Goal: Navigation & Orientation: Find specific page/section

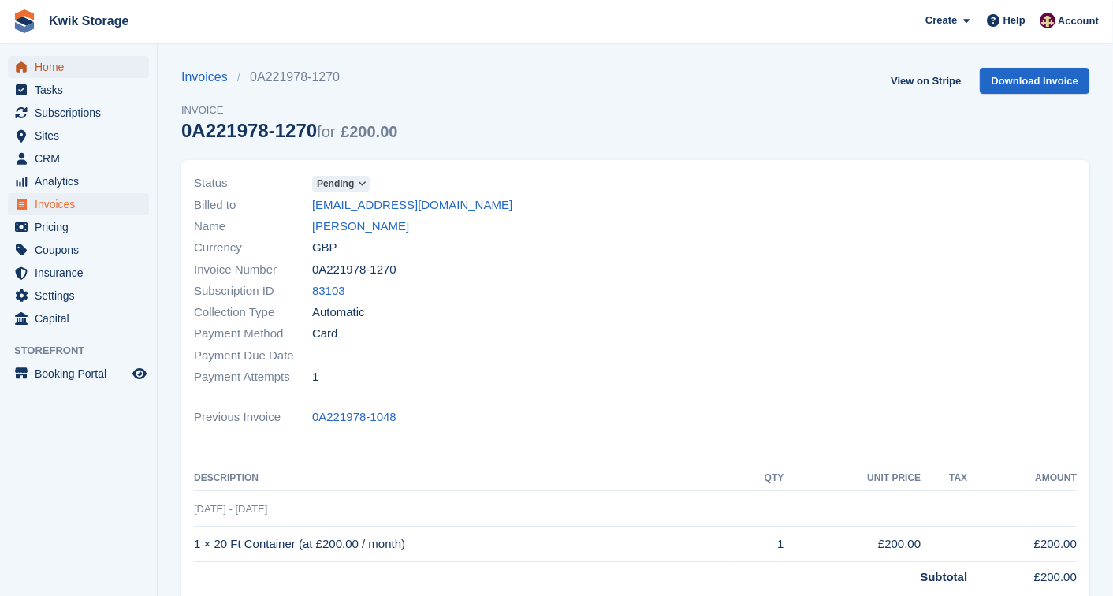
click at [44, 66] on span "Home" at bounding box center [82, 67] width 95 height 22
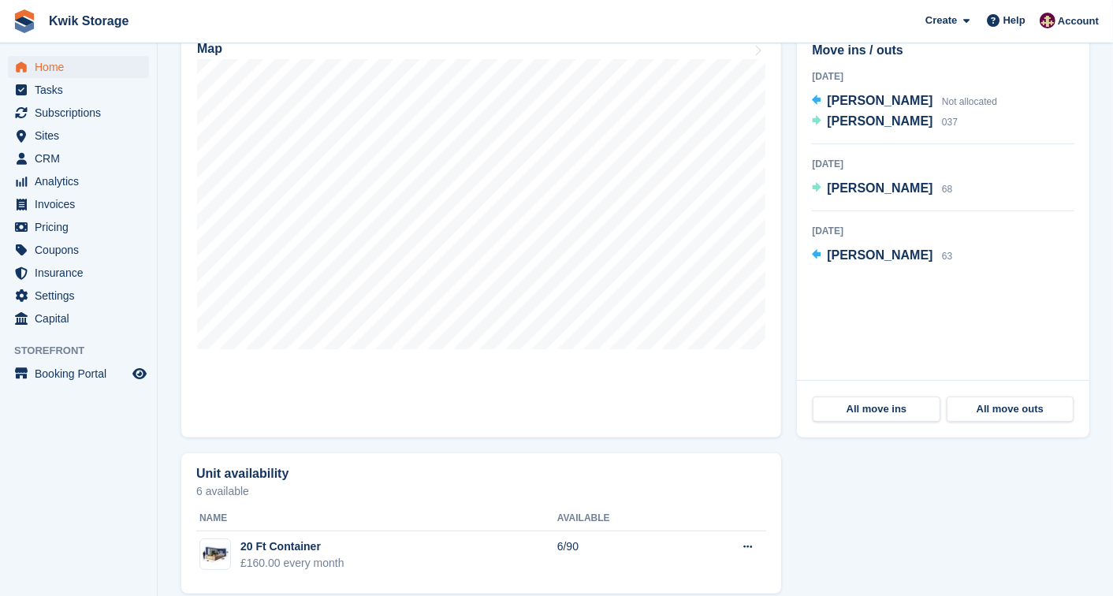
scroll to position [510, 0]
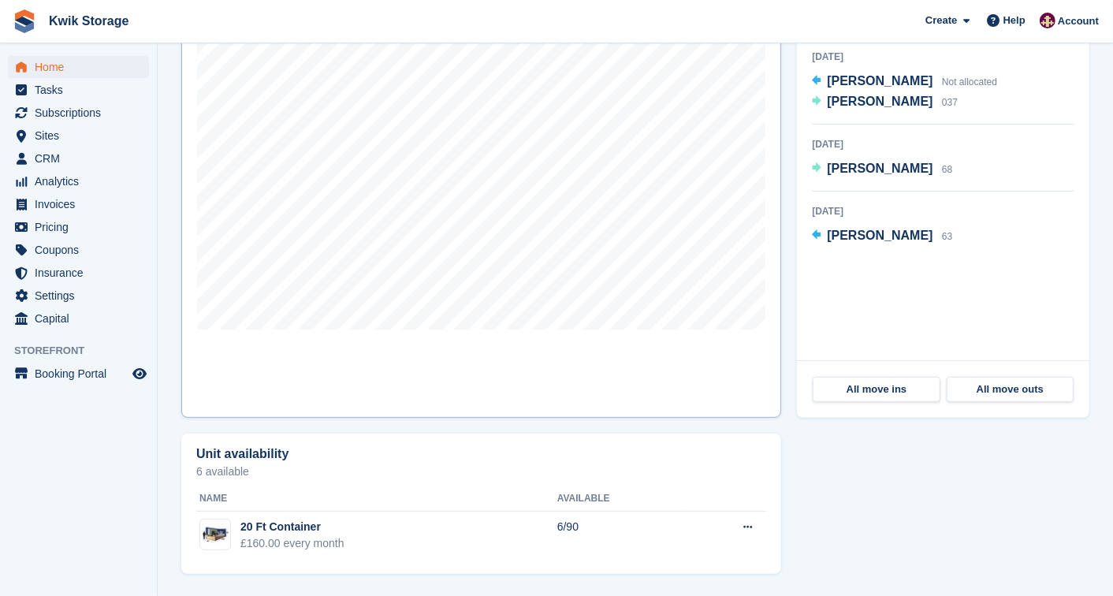
click at [699, 376] on link "Map" at bounding box center [481, 213] width 600 height 410
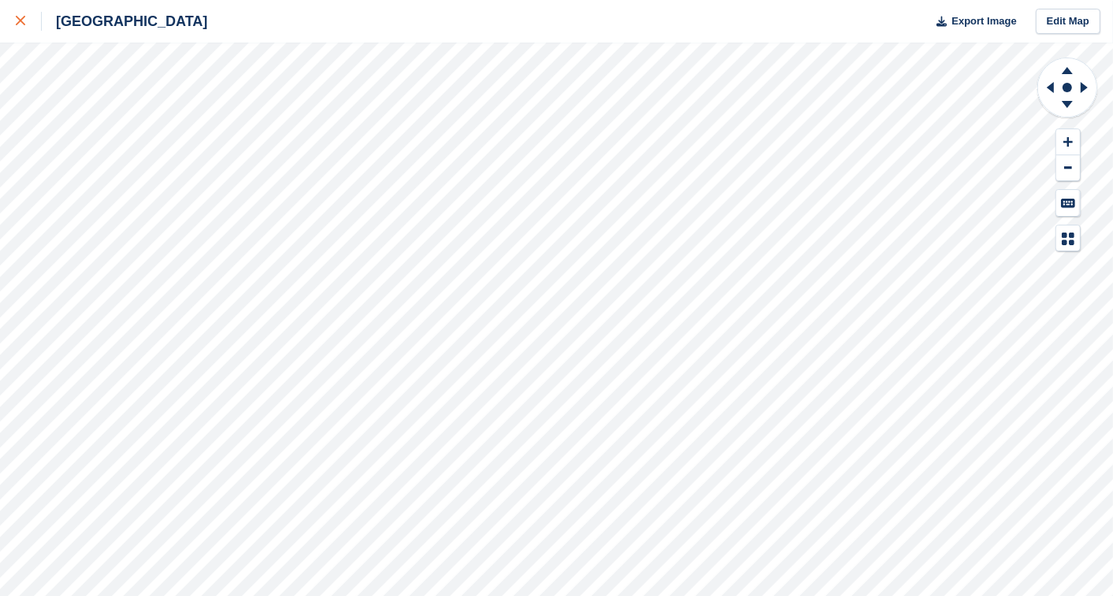
click at [17, 38] on link at bounding box center [21, 21] width 42 height 43
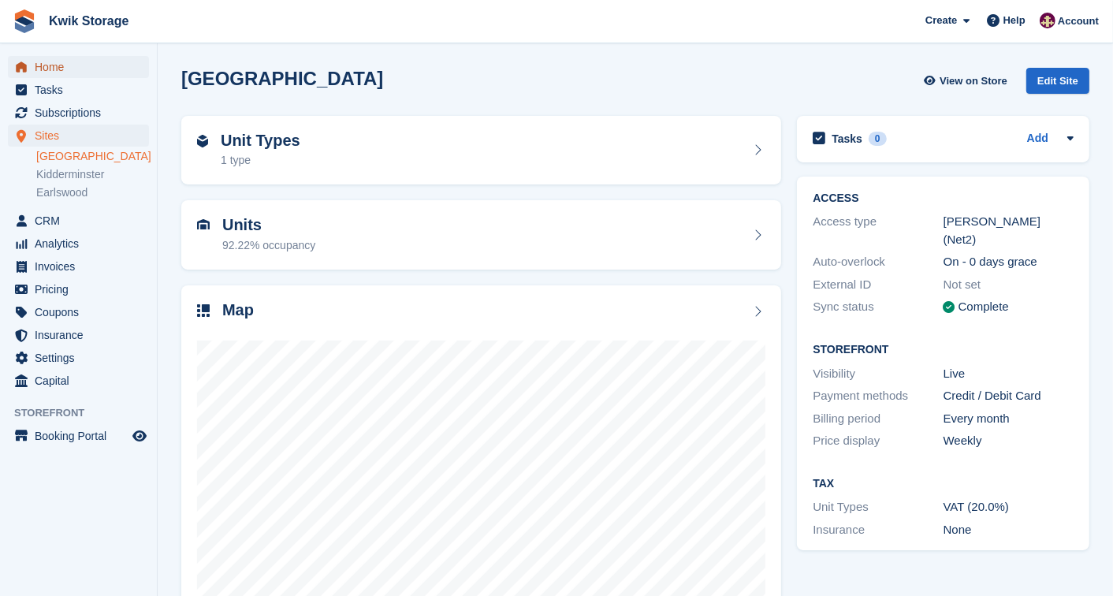
click at [58, 71] on span "Home" at bounding box center [82, 67] width 95 height 22
